Goal: Navigation & Orientation: Find specific page/section

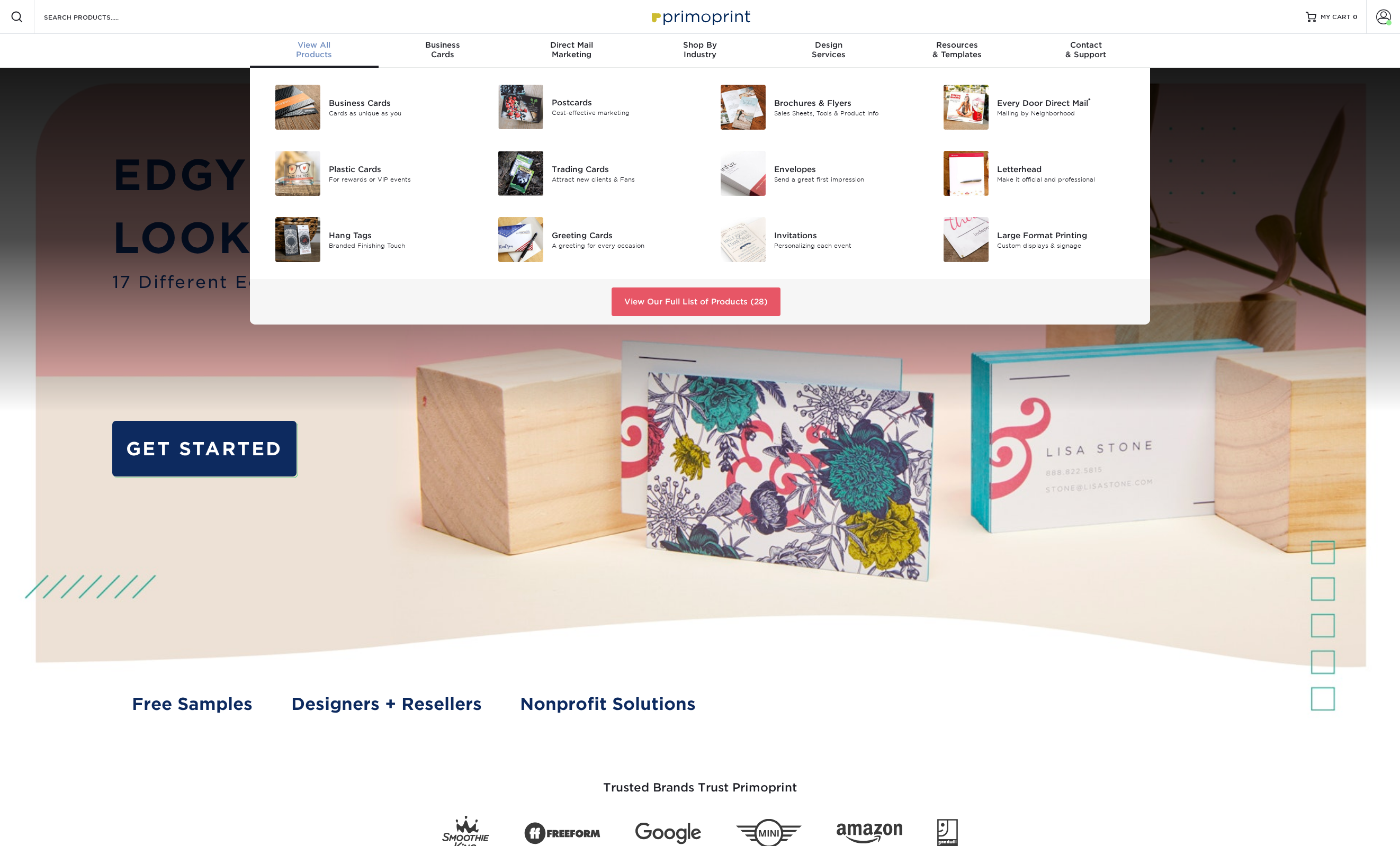
click at [303, 44] on span "View All" at bounding box center [314, 44] width 129 height 10
click at [697, 294] on link "View Our Full List of Products (28)" at bounding box center [696, 302] width 169 height 28
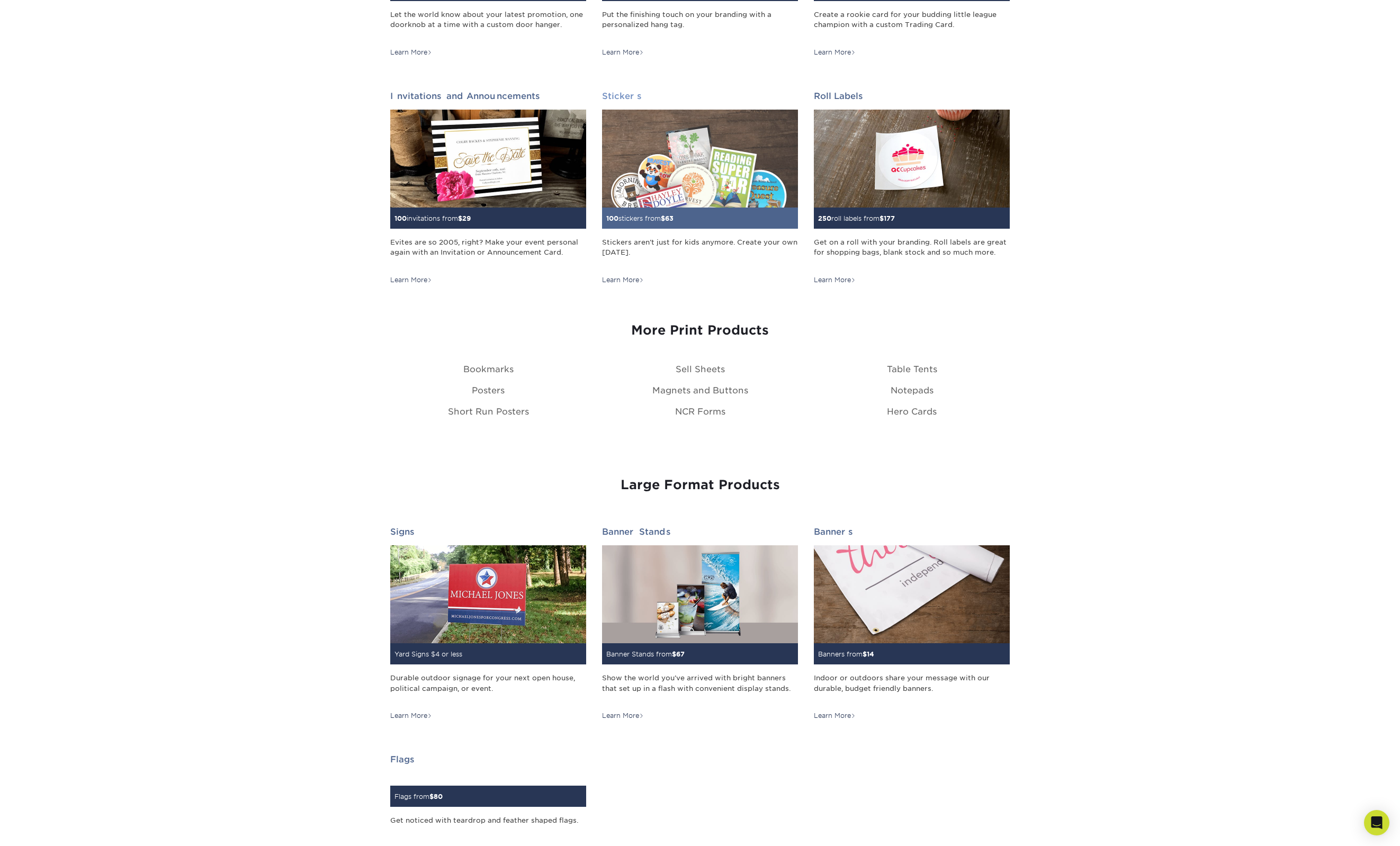
scroll to position [1243, 0]
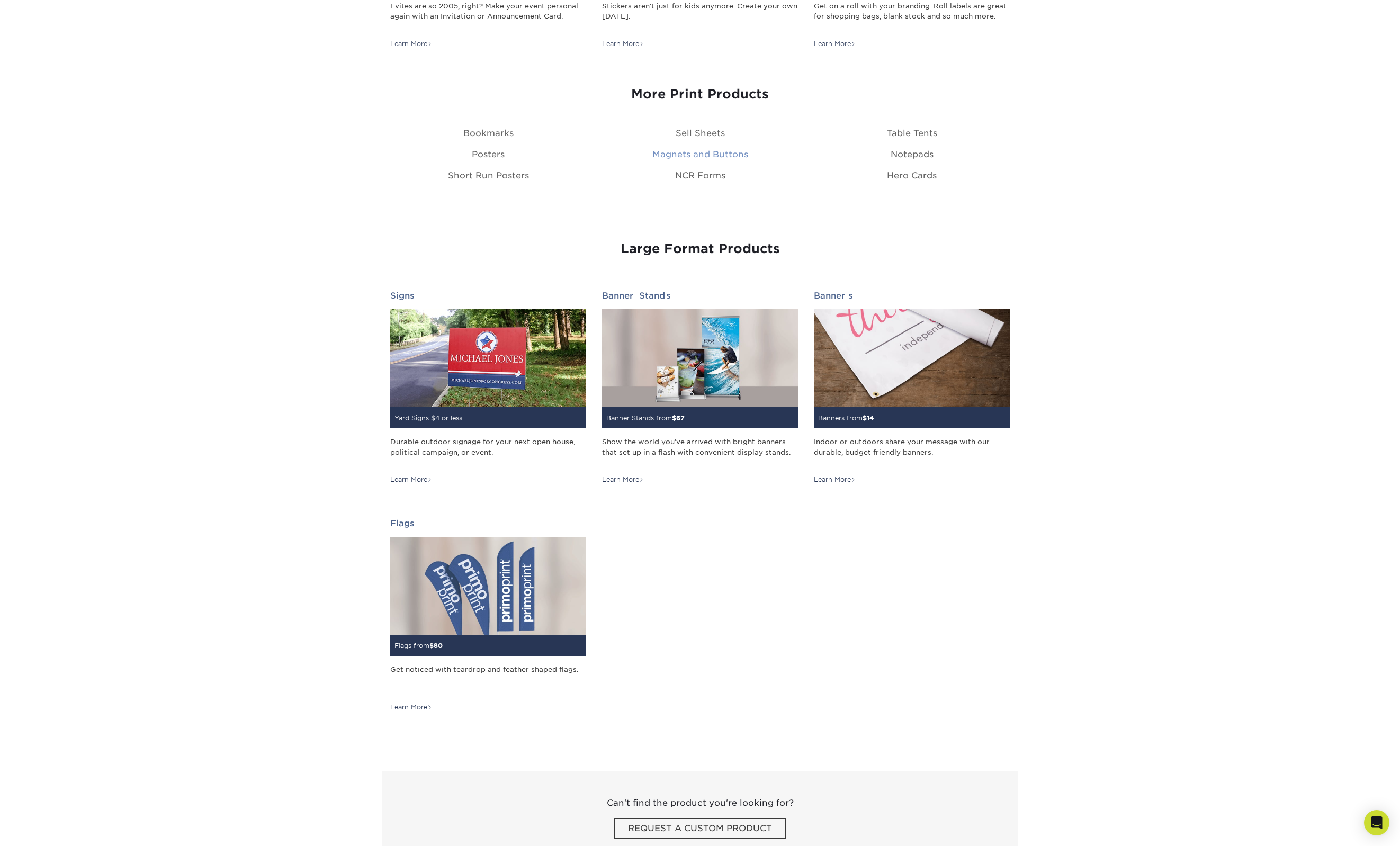
click at [700, 156] on link "Magnets and Buttons" at bounding box center [700, 153] width 96 height 10
